Goal: Task Accomplishment & Management: Use online tool/utility

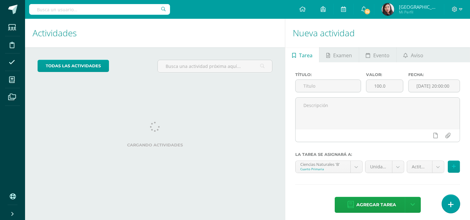
click at [454, 204] on link at bounding box center [450, 204] width 18 height 18
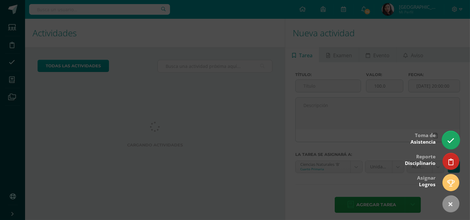
click at [456, 141] on link at bounding box center [450, 140] width 18 height 18
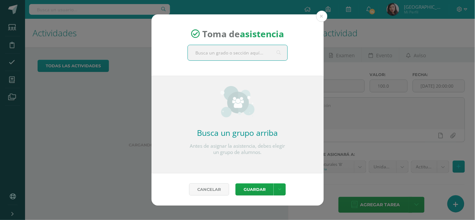
click at [249, 51] on input "text" at bounding box center [237, 52] width 99 height 15
type input "cuarto"
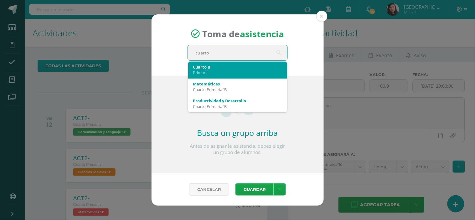
click at [224, 70] on div "Primaria" at bounding box center [237, 73] width 89 height 6
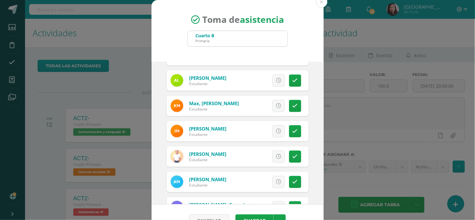
scroll to position [49, 0]
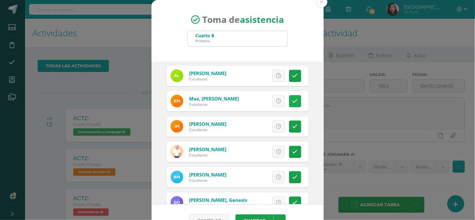
click at [289, 103] on link at bounding box center [295, 101] width 12 height 12
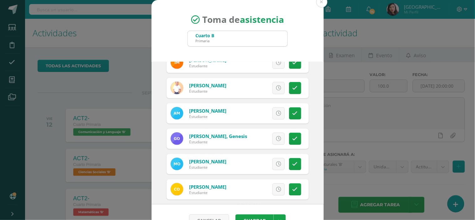
scroll to position [101, 0]
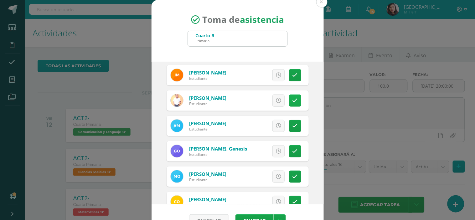
click at [292, 101] on icon at bounding box center [294, 100] width 5 height 5
click at [252, 216] on button "Guardar" at bounding box center [254, 220] width 38 height 12
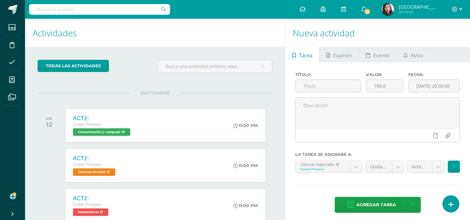
click at [12, 58] on span at bounding box center [12, 62] width 14 height 14
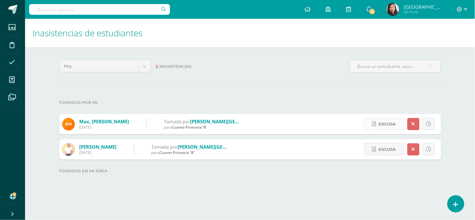
click at [391, 126] on span "Excusa" at bounding box center [387, 124] width 17 height 12
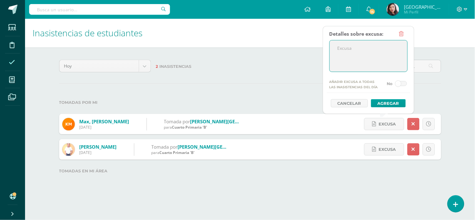
click at [366, 52] on textarea at bounding box center [368, 55] width 78 height 31
type textarea "Informa amanecer mal de salud, y fiebre."
click at [389, 102] on button "Agregar" at bounding box center [388, 103] width 35 height 8
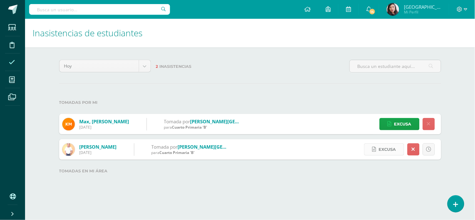
click at [385, 149] on span "Excusa" at bounding box center [387, 150] width 17 height 12
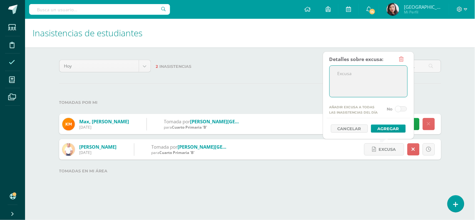
click at [366, 71] on textarea at bounding box center [368, 81] width 78 height 31
type textarea "Sin informar."
click at [382, 129] on button "Agregar" at bounding box center [388, 129] width 35 height 8
